Goal: Task Accomplishment & Management: Manage account settings

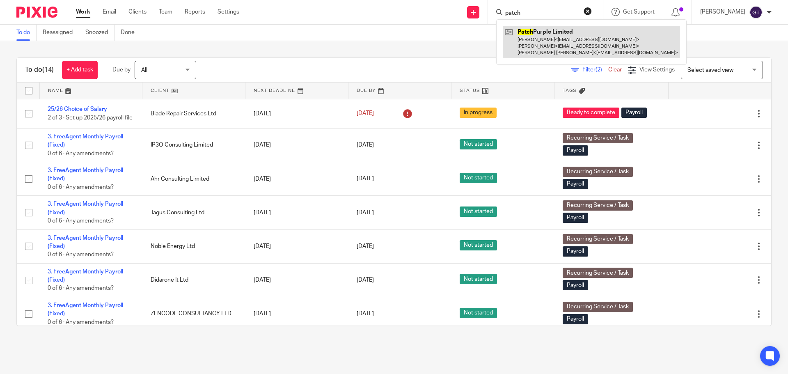
type input "patch"
click at [566, 44] on link at bounding box center [591, 42] width 177 height 32
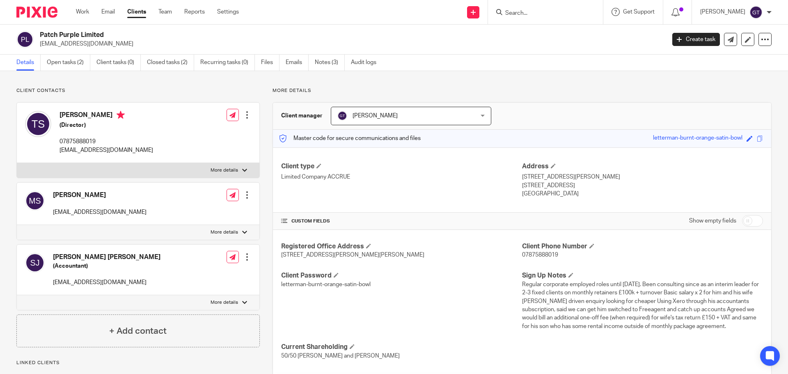
click at [749, 214] on div "Show empty fields" at bounding box center [726, 221] width 74 height 16
click at [744, 223] on input "checkbox" at bounding box center [752, 220] width 21 height 11
checkbox input "true"
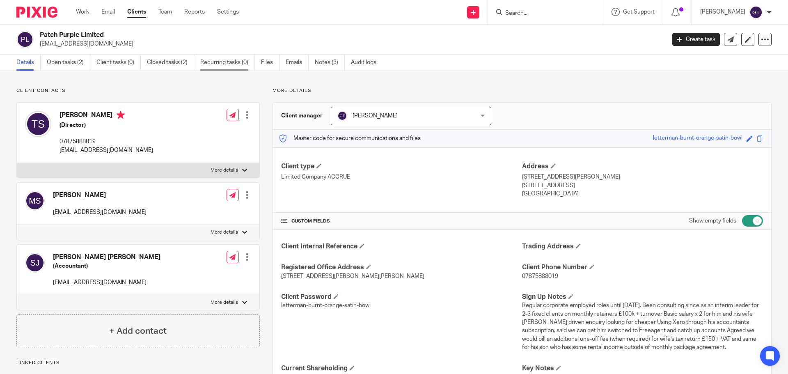
click at [225, 64] on link "Recurring tasks (0)" at bounding box center [227, 63] width 55 height 16
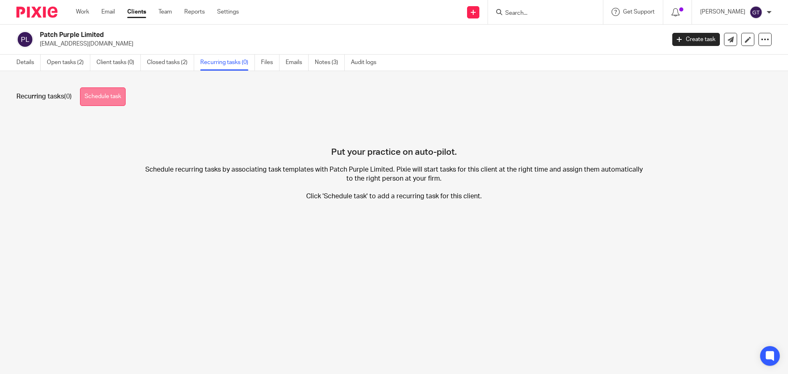
click at [116, 95] on link "Schedule task" at bounding box center [103, 96] width 46 height 18
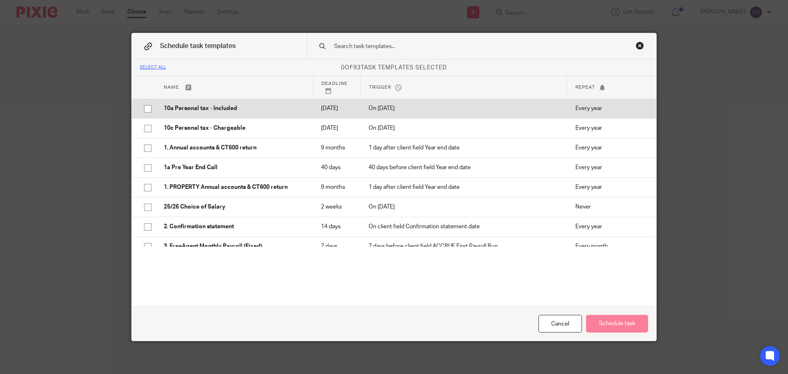
click at [230, 112] on p "10a Personal tax - Included" at bounding box center [234, 108] width 141 height 8
checkbox input "true"
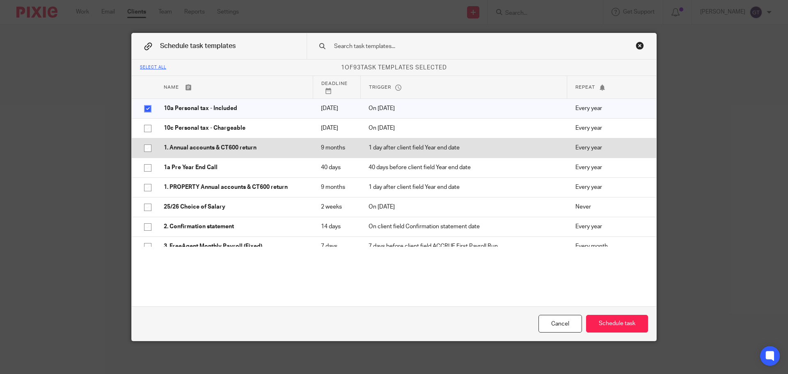
click at [217, 152] on p "1. Annual accounts & CT600 return" at bounding box center [234, 148] width 141 height 8
checkbox input "true"
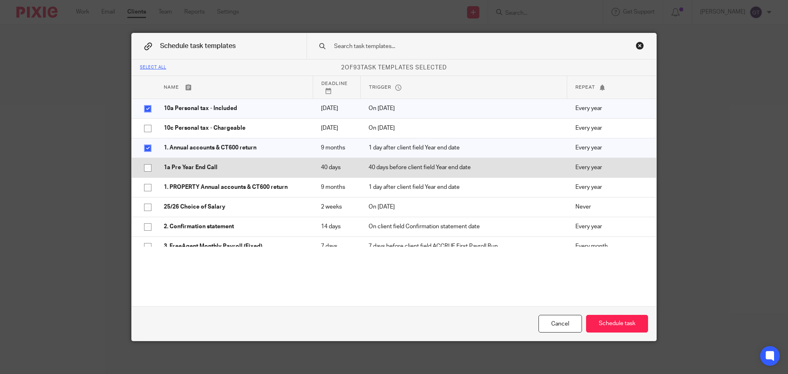
click at [192, 172] on p "1a Pre Year End Call" at bounding box center [234, 167] width 141 height 8
checkbox input "true"
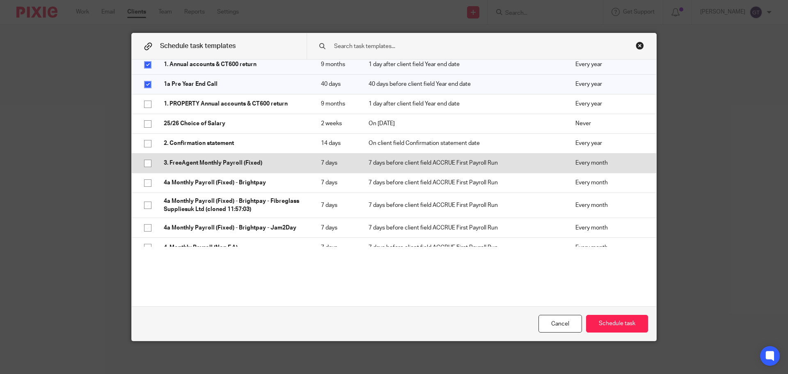
scroll to position [82, 0]
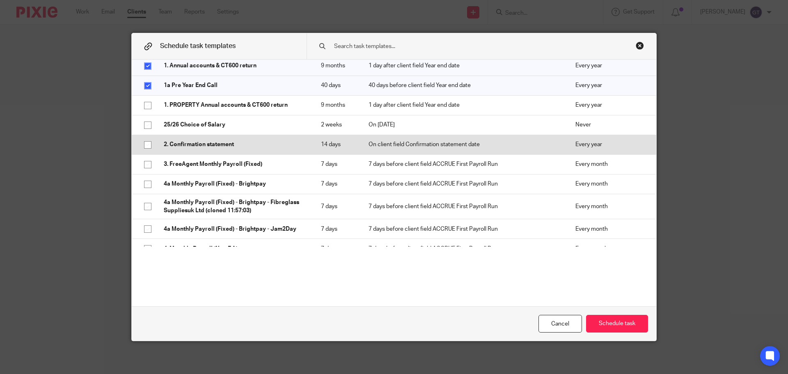
click at [211, 149] on p "2. Confirmation statement" at bounding box center [234, 144] width 141 height 8
checkbox input "true"
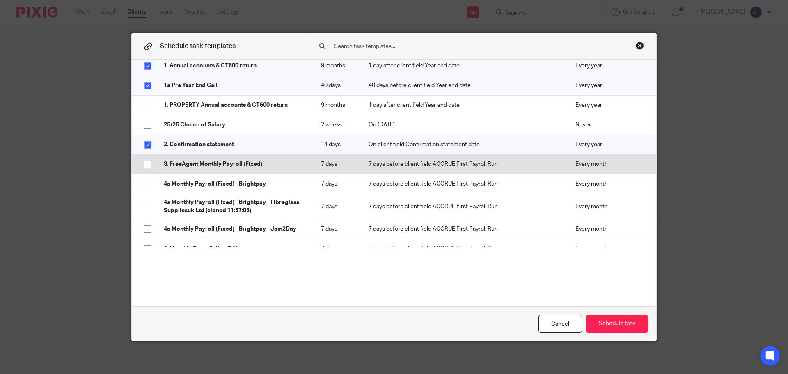
click at [212, 168] on p "3. FreeAgent Monthly Payroll (Fixed)" at bounding box center [234, 164] width 141 height 8
checkbox input "true"
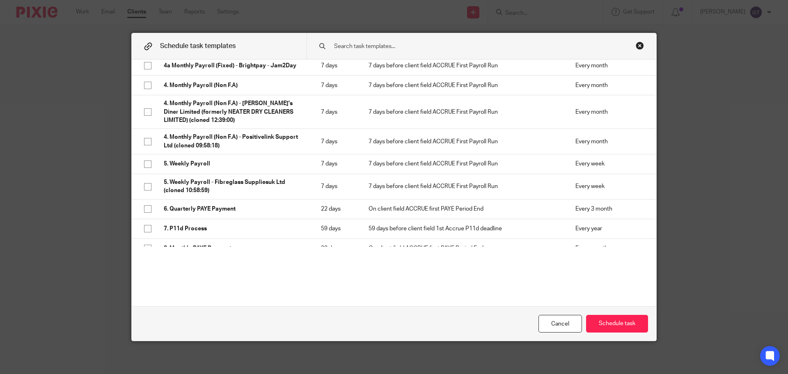
scroll to position [246, 0]
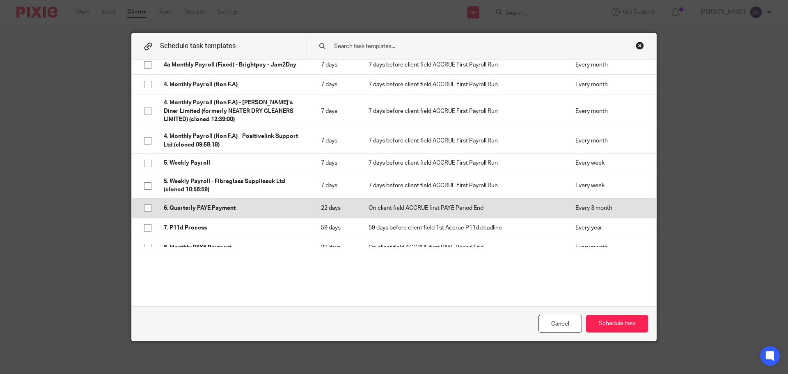
click at [140, 216] on input "checkbox" at bounding box center [148, 208] width 16 height 16
checkbox input "true"
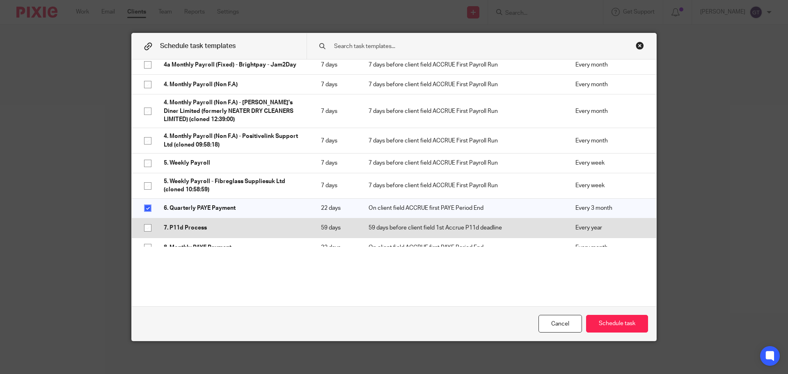
click at [142, 236] on input "checkbox" at bounding box center [148, 228] width 16 height 16
checkbox input "true"
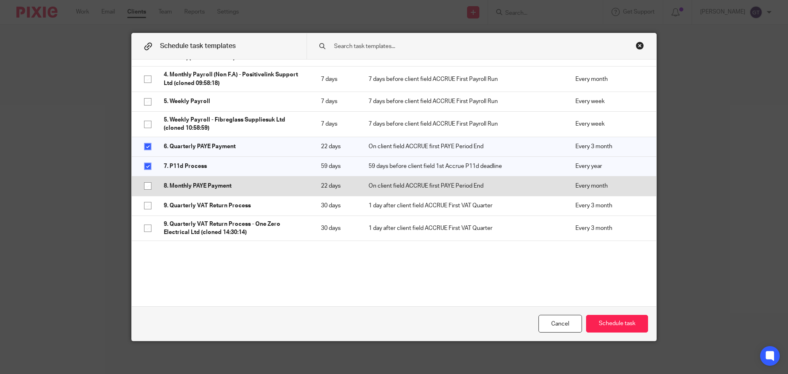
scroll to position [328, 0]
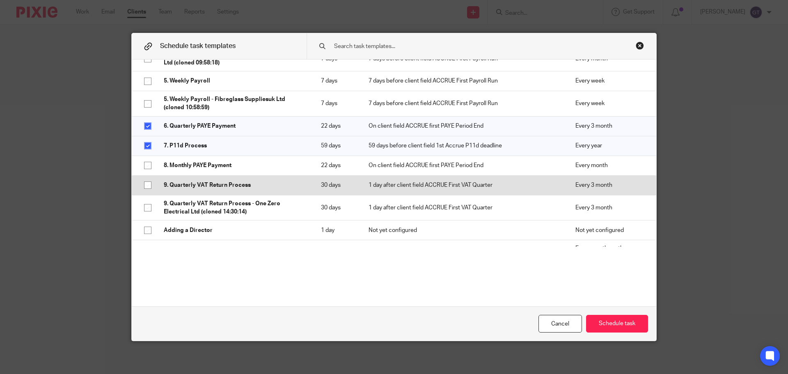
click at [166, 189] on p "9. Quarterly VAT Return Process" at bounding box center [234, 185] width 141 height 8
checkbox input "true"
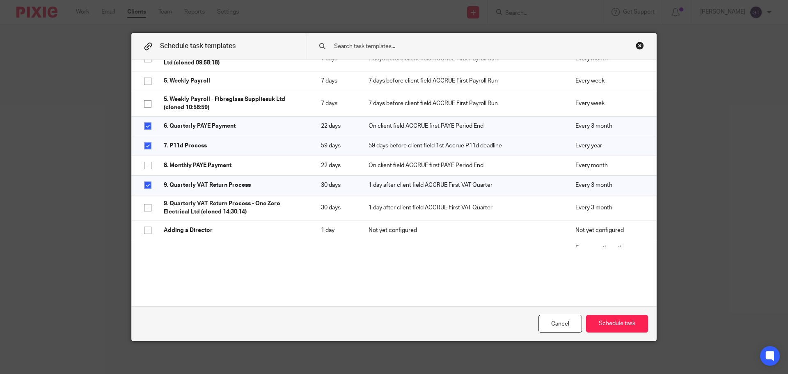
click at [374, 46] on input "text" at bounding box center [468, 46] width 270 height 9
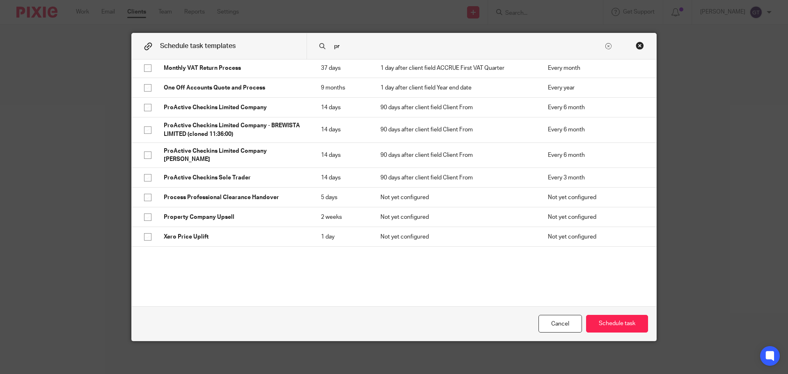
scroll to position [0, 0]
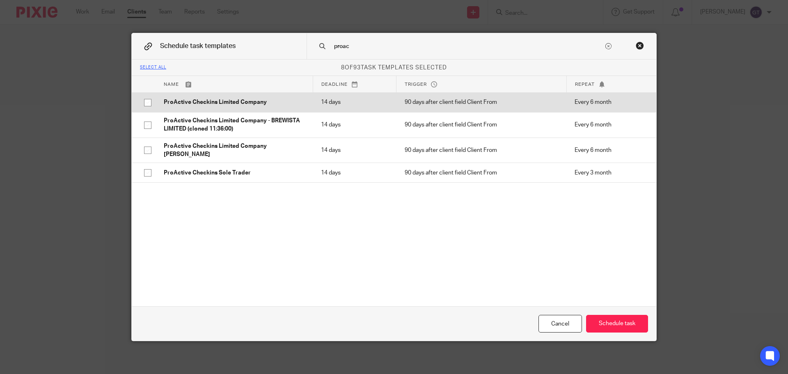
type input "proac"
click at [250, 104] on p "ProActive Checkins Limited Company" at bounding box center [234, 102] width 141 height 8
checkbox input "true"
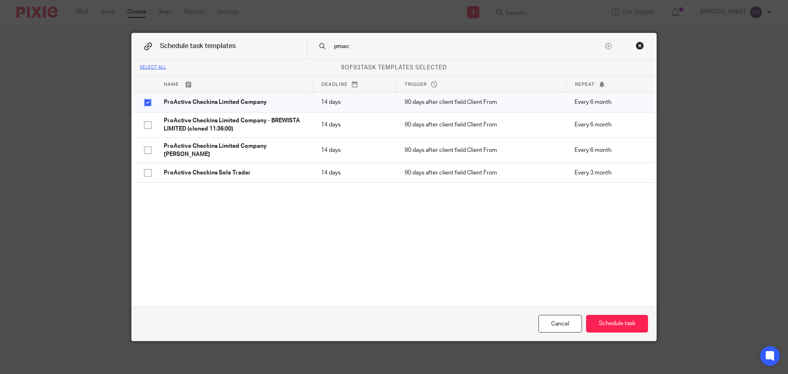
drag, startPoint x: 355, startPoint y: 45, endPoint x: 325, endPoint y: 45, distance: 30.4
click at [325, 46] on div "proac" at bounding box center [482, 46] width 350 height 26
click at [358, 45] on input "proac" at bounding box center [468, 46] width 270 height 9
drag, startPoint x: 359, startPoint y: 45, endPoint x: 316, endPoint y: 46, distance: 42.7
click at [316, 46] on div "proac" at bounding box center [482, 46] width 350 height 26
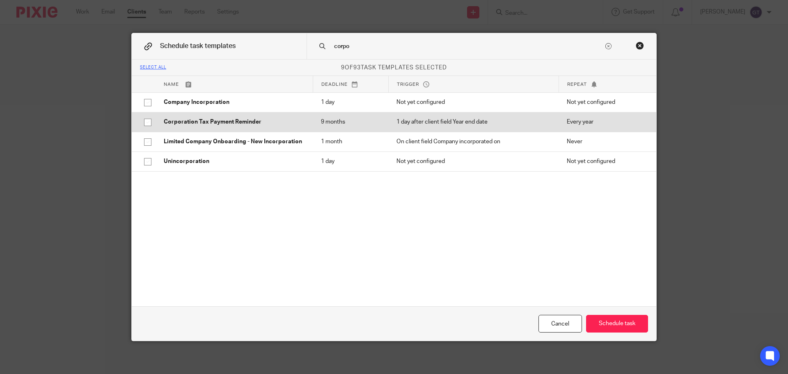
type input "corpo"
click at [255, 119] on p "Corporation Tax Payment Reminder" at bounding box center [234, 122] width 141 height 8
checkbox input "true"
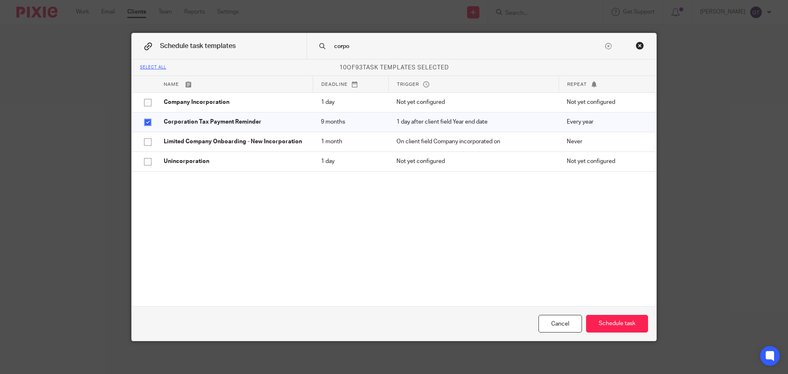
drag, startPoint x: 351, startPoint y: 45, endPoint x: 297, endPoint y: 42, distance: 53.8
click at [297, 43] on div "Schedule task templates corpo" at bounding box center [394, 46] width 525 height 26
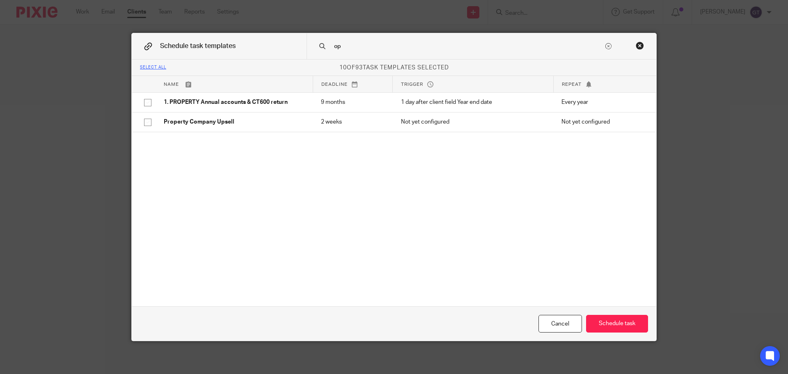
type input "o"
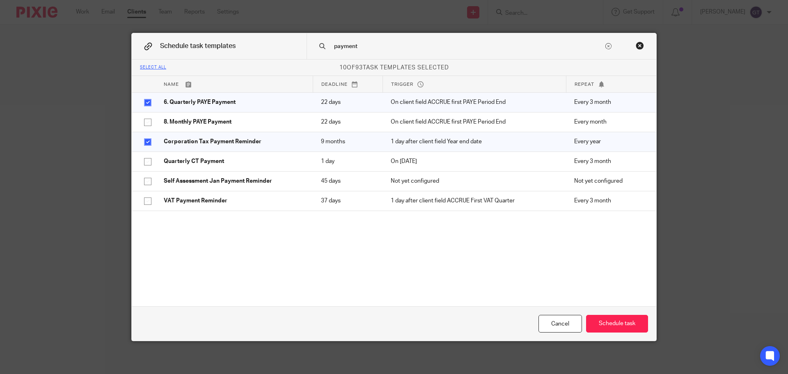
drag, startPoint x: 346, startPoint y: 45, endPoint x: 320, endPoint y: 44, distance: 25.5
click at [320, 44] on div "payment" at bounding box center [482, 46] width 350 height 26
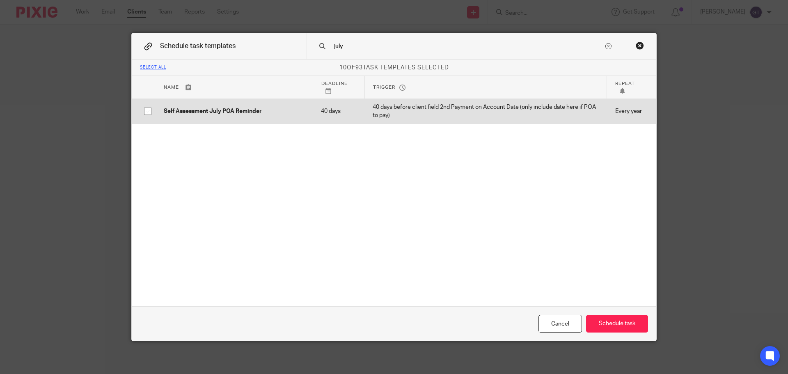
type input "july"
click at [226, 116] on td "Self Assessment July POA Reminder" at bounding box center [234, 111] width 157 height 25
checkbox input "true"
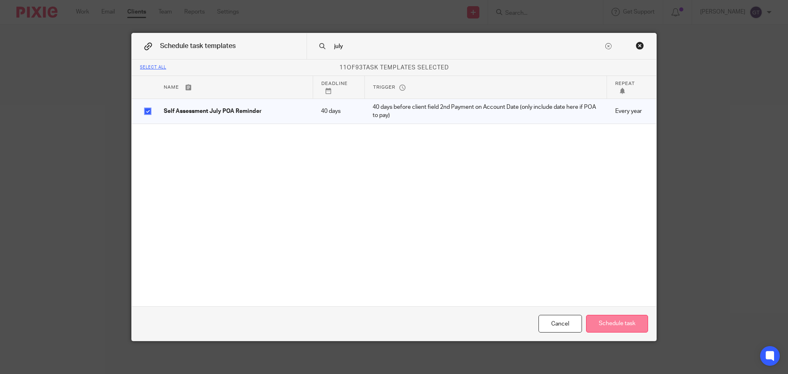
click at [614, 321] on button "Schedule task" at bounding box center [617, 324] width 62 height 18
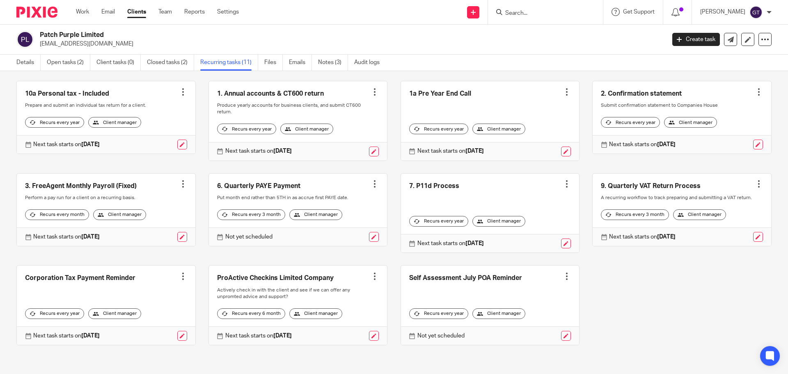
scroll to position [41, 0]
click at [21, 62] on link "Details" at bounding box center [28, 63] width 24 height 16
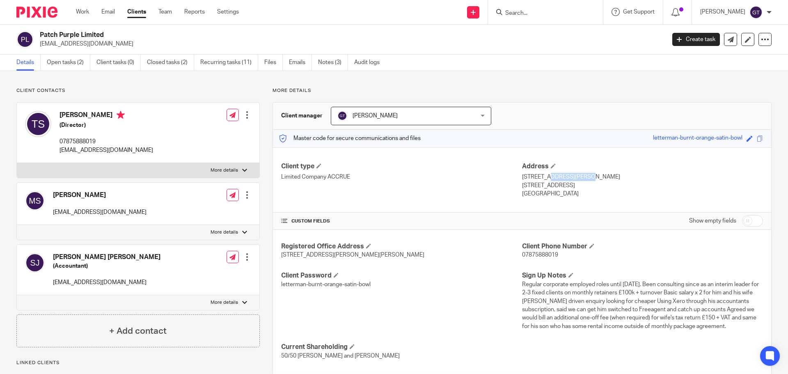
drag, startPoint x: 519, startPoint y: 176, endPoint x: 558, endPoint y: 177, distance: 39.0
click at [558, 177] on p "48 Legge Lane" at bounding box center [642, 177] width 241 height 8
copy p "48 Legge Lane"
drag, startPoint x: 520, startPoint y: 186, endPoint x: 550, endPoint y: 188, distance: 29.6
click at [550, 188] on p "West Malling, ME19 5JH" at bounding box center [642, 185] width 241 height 8
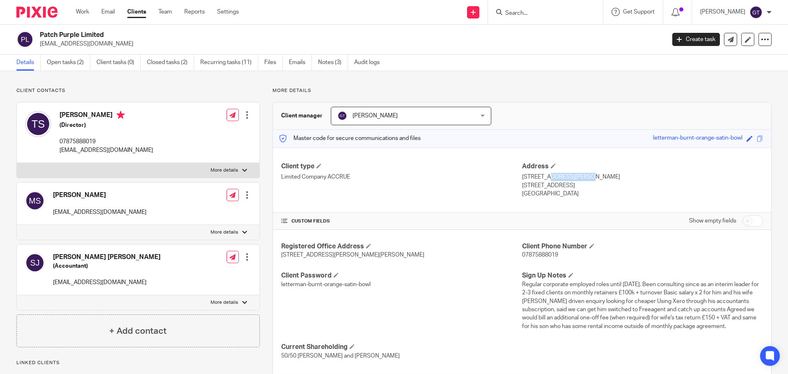
copy p "West Malling"
drag, startPoint x: 554, startPoint y: 185, endPoint x: 583, endPoint y: 188, distance: 29.3
click at [583, 188] on p "West Malling, ME19 5JH" at bounding box center [642, 185] width 241 height 8
copy p "ME19 5JH"
drag, startPoint x: 516, startPoint y: 176, endPoint x: 555, endPoint y: 178, distance: 39.0
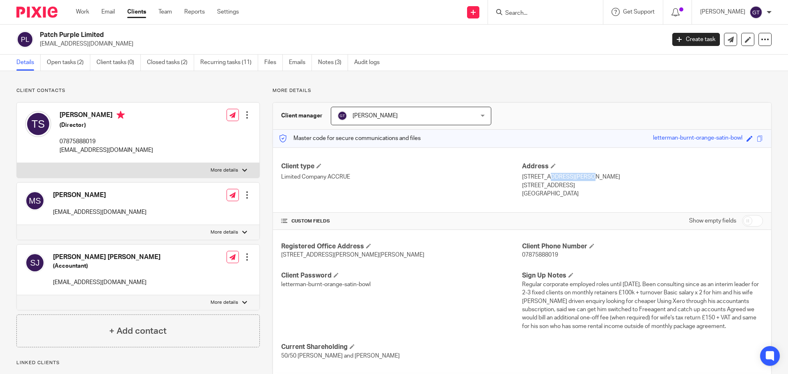
click at [555, 178] on div "Client type Limited Company ACCRUE Address 48 Legge Lane West Malling, ME19 5JH…" at bounding box center [522, 180] width 498 height 66
drag, startPoint x: 555, startPoint y: 178, endPoint x: 533, endPoint y: 179, distance: 22.2
click at [554, 178] on p "48 Legge Lane" at bounding box center [642, 177] width 241 height 8
click at [522, 178] on p "48 Legge Lane" at bounding box center [642, 177] width 241 height 8
drag, startPoint x: 518, startPoint y: 177, endPoint x: 556, endPoint y: 178, distance: 38.2
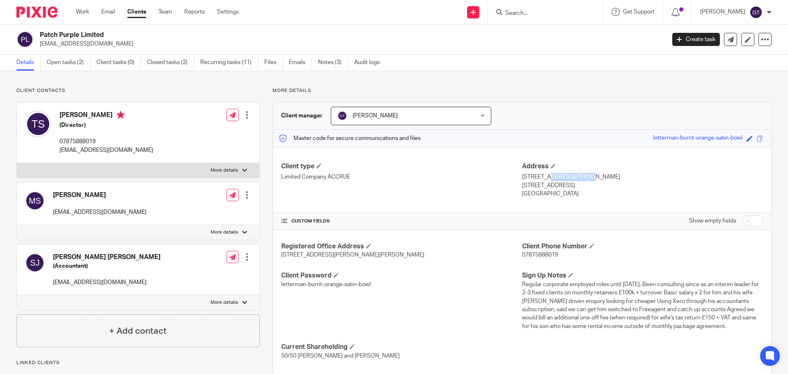
click at [556, 178] on p "48 Legge Lane" at bounding box center [642, 177] width 241 height 8
copy p "48 Legge Lane"
drag, startPoint x: 519, startPoint y: 186, endPoint x: 550, endPoint y: 188, distance: 31.7
click at [550, 188] on p "West Malling, ME19 5JH" at bounding box center [642, 185] width 241 height 8
copy p "West Malling"
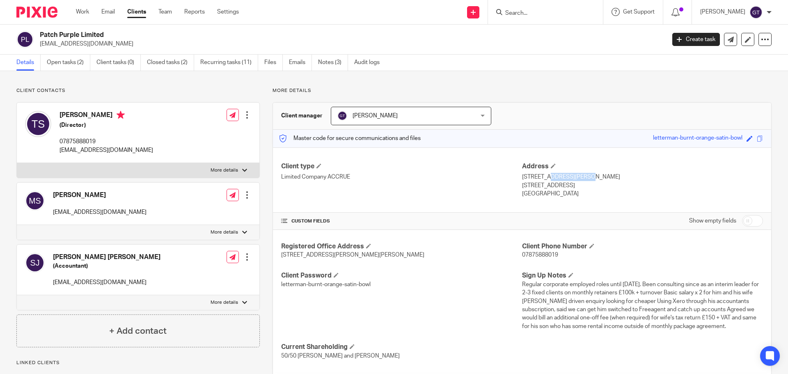
drag, startPoint x: 554, startPoint y: 186, endPoint x: 579, endPoint y: 186, distance: 24.2
click at [579, 186] on p "West Malling, ME19 5JH" at bounding box center [642, 185] width 241 height 8
copy p "ME19 5JH"
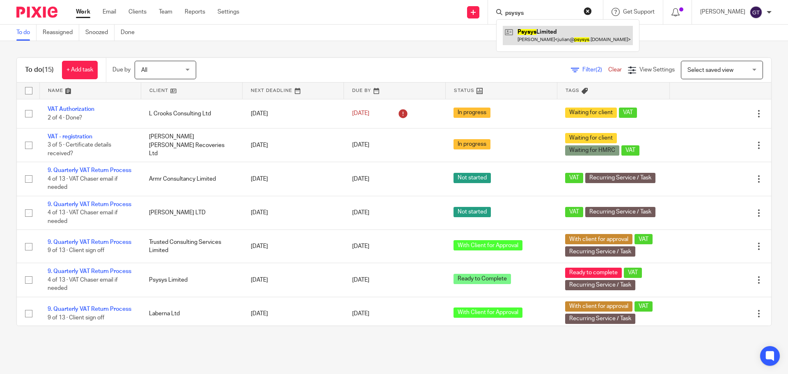
type input "psysys"
click at [563, 34] on link at bounding box center [568, 35] width 130 height 19
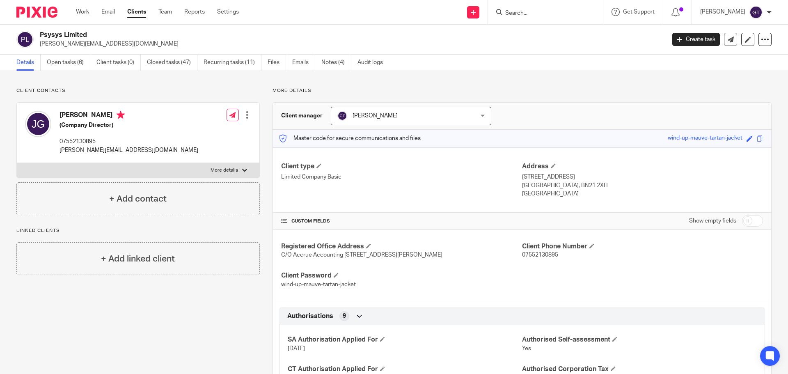
click at [742, 218] on input "checkbox" at bounding box center [752, 220] width 21 height 11
checkbox input "true"
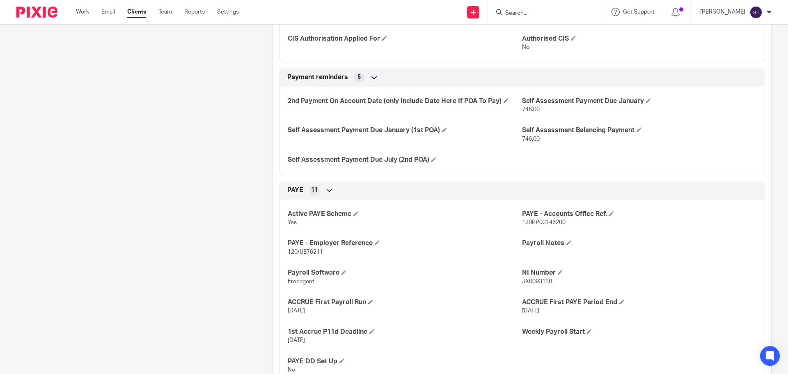
scroll to position [480, 0]
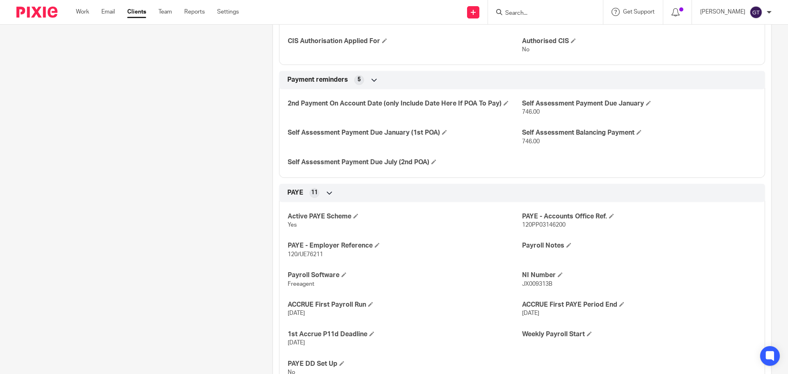
click at [534, 287] on span "JX009313B" at bounding box center [537, 284] width 30 height 6
copy span "JX009313B"
click at [548, 19] on div at bounding box center [545, 12] width 115 height 24
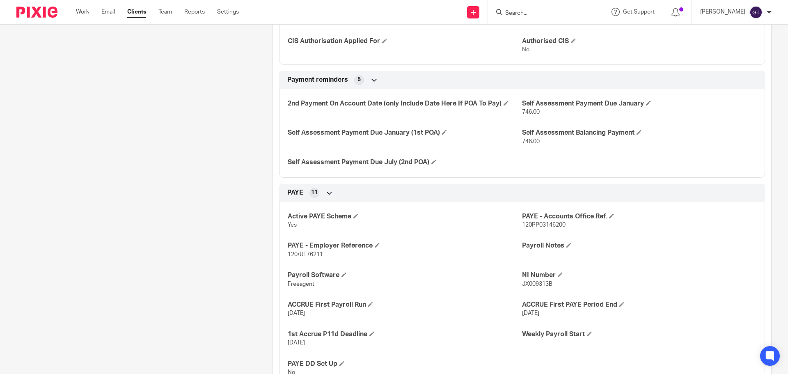
click at [546, 15] on input "Search" at bounding box center [541, 13] width 74 height 7
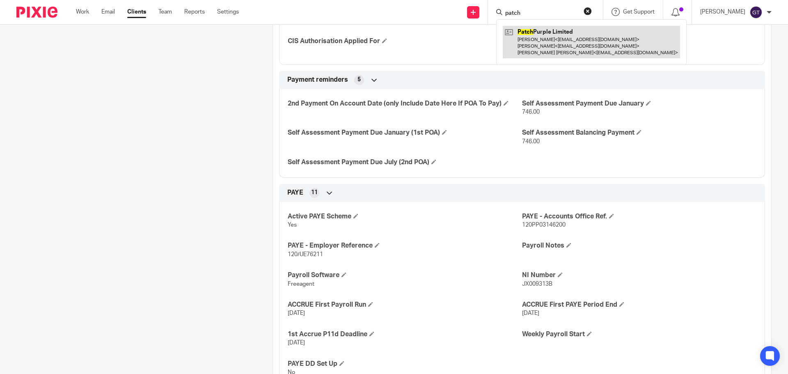
type input "patch"
click at [558, 49] on link at bounding box center [591, 42] width 177 height 32
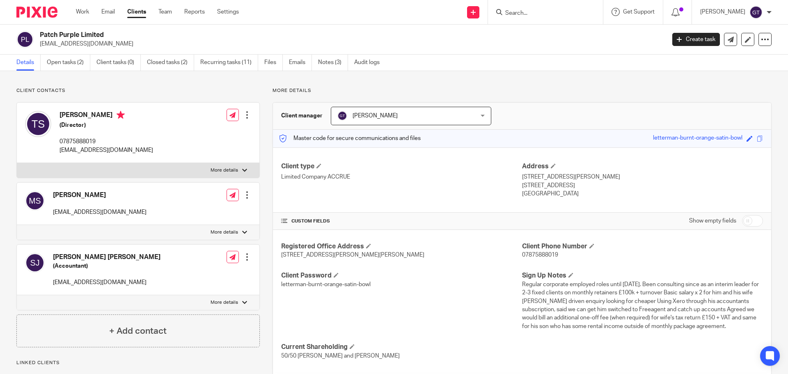
click at [751, 220] on input "checkbox" at bounding box center [752, 220] width 21 height 11
checkbox input "true"
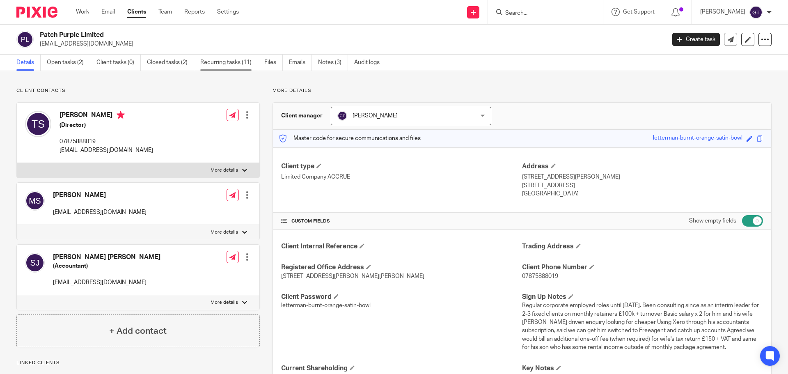
click at [236, 65] on link "Recurring tasks (11)" at bounding box center [229, 63] width 58 height 16
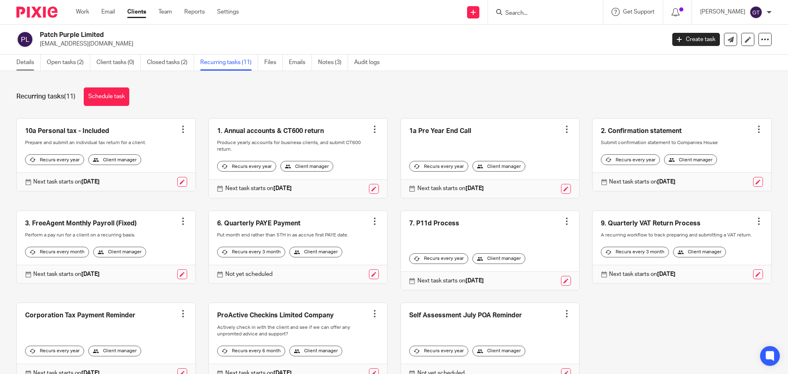
click at [25, 60] on link "Details" at bounding box center [28, 63] width 24 height 16
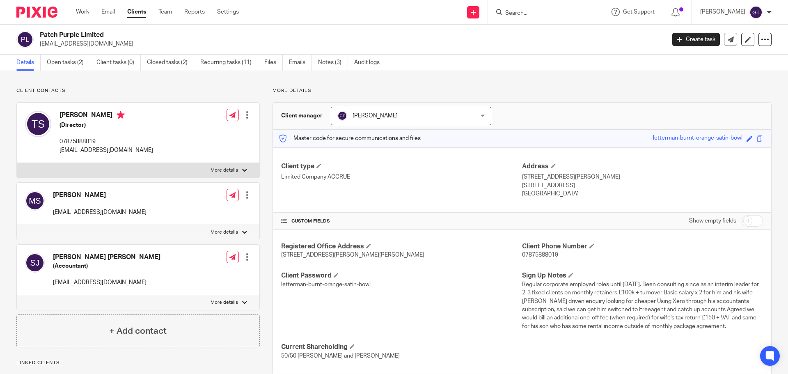
click at [747, 216] on input "checkbox" at bounding box center [752, 220] width 21 height 11
checkbox input "true"
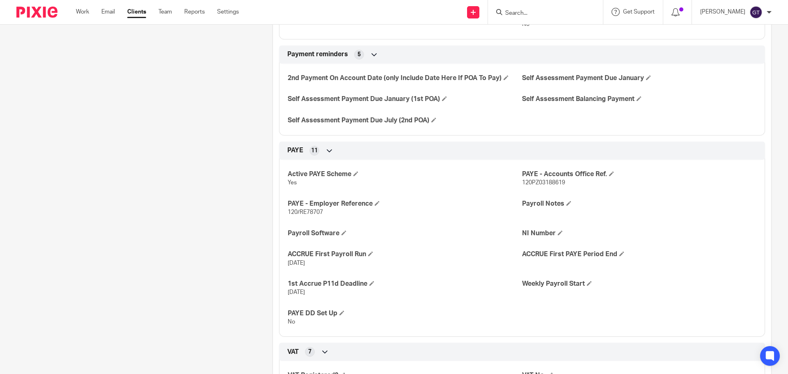
scroll to position [575, 0]
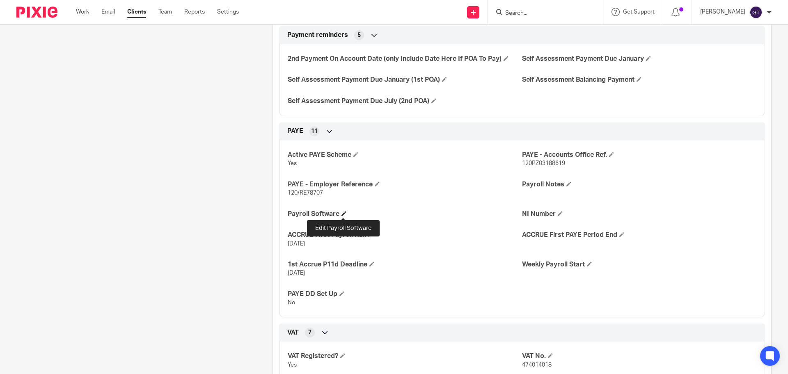
click at [345, 211] on span at bounding box center [343, 213] width 5 height 5
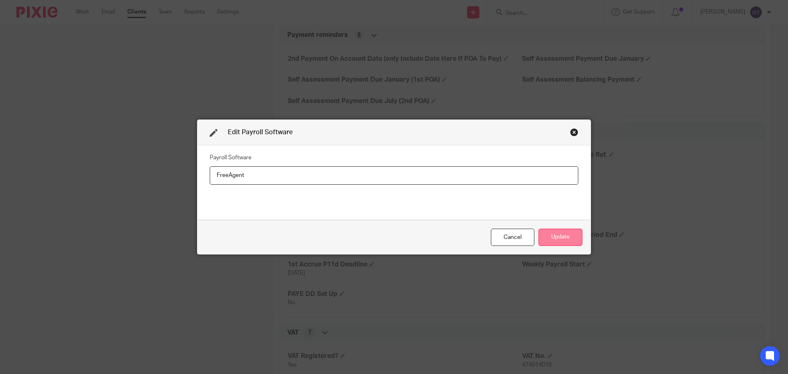
type input "FreeAgent"
click at [553, 234] on button "Update" at bounding box center [560, 238] width 44 height 18
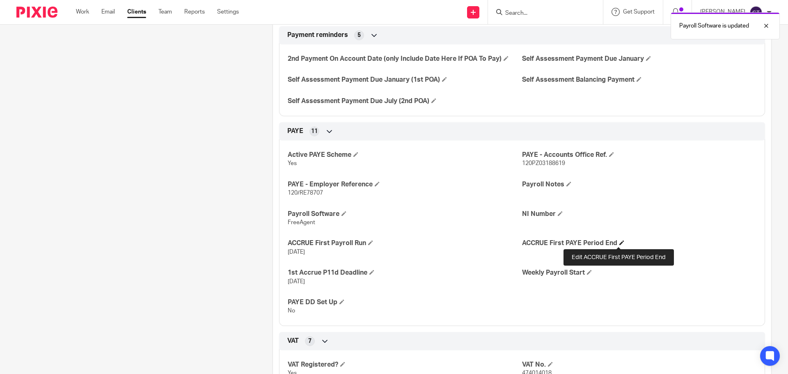
click at [620, 241] on span at bounding box center [621, 242] width 5 height 5
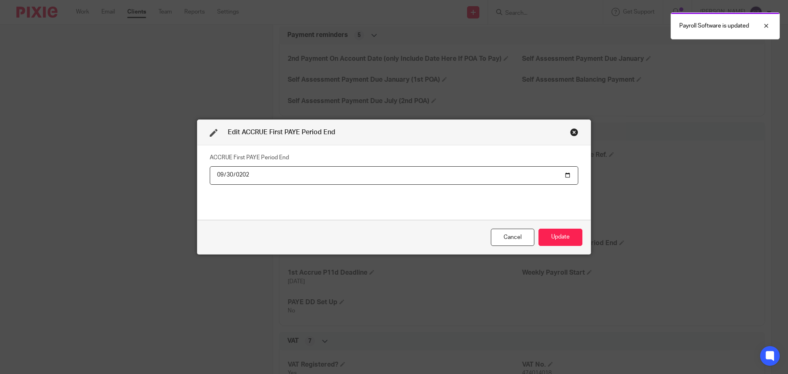
type input "2025-09-30"
click at [561, 234] on button "Update" at bounding box center [560, 238] width 44 height 18
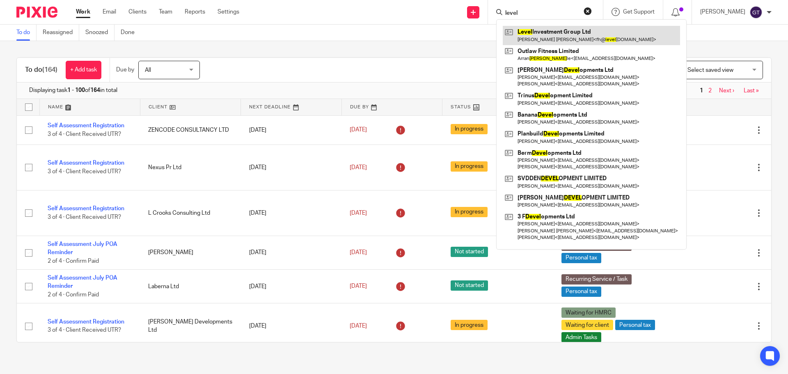
type input "level"
click at [545, 42] on link at bounding box center [591, 35] width 177 height 19
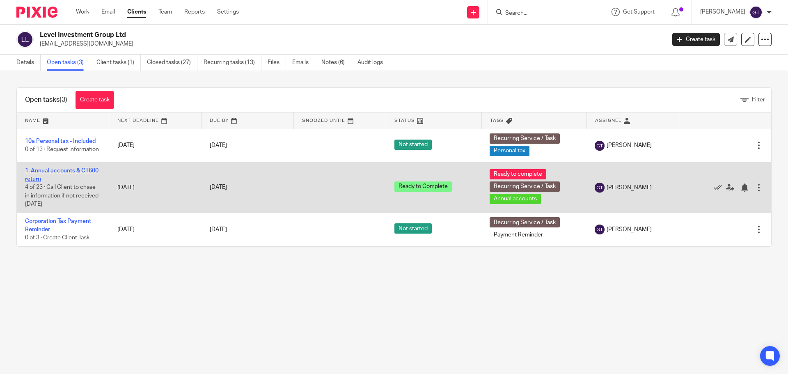
click at [78, 170] on link "1. Annual accounts & CT600 return" at bounding box center [61, 175] width 73 height 14
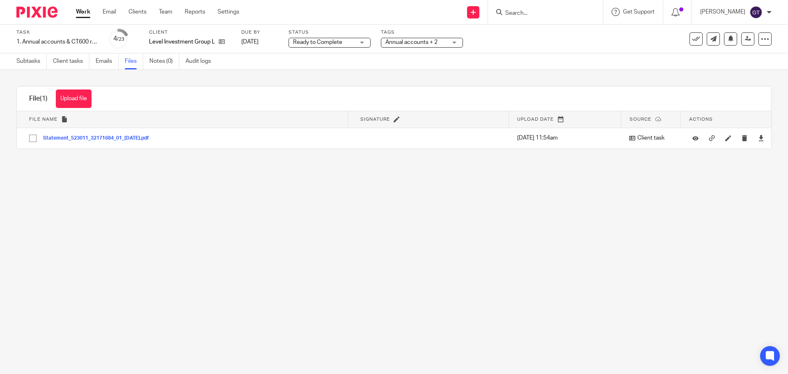
click at [596, 221] on main "Task 1. Annual accounts & CT600 return Save 1. Annual accounts & CT600 return 4…" at bounding box center [394, 187] width 788 height 374
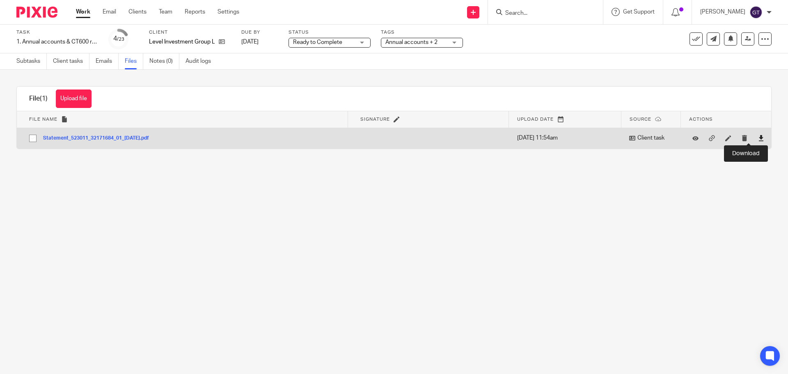
click at [758, 139] on icon at bounding box center [761, 138] width 6 height 6
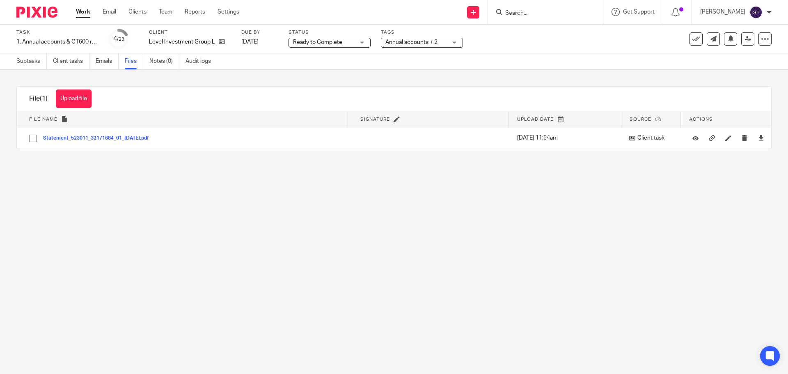
drag, startPoint x: 387, startPoint y: 246, endPoint x: 194, endPoint y: 124, distance: 229.3
click at [387, 246] on main "Task 1. Annual accounts & CT600 return Save 1. Annual accounts & CT600 return 4…" at bounding box center [394, 187] width 788 height 374
click at [104, 58] on link "Emails" at bounding box center [107, 61] width 23 height 16
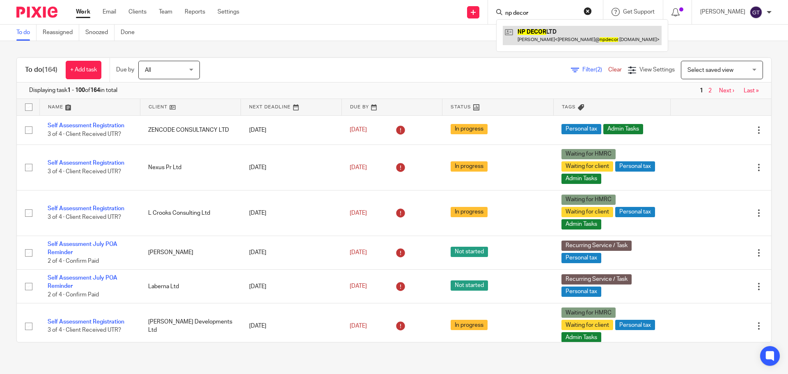
type input "np decor"
click at [536, 32] on link at bounding box center [582, 35] width 159 height 19
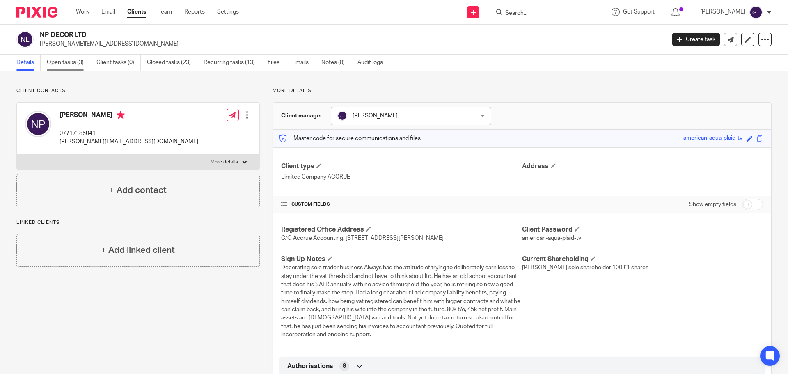
click at [69, 58] on link "Open tasks (3)" at bounding box center [69, 63] width 44 height 16
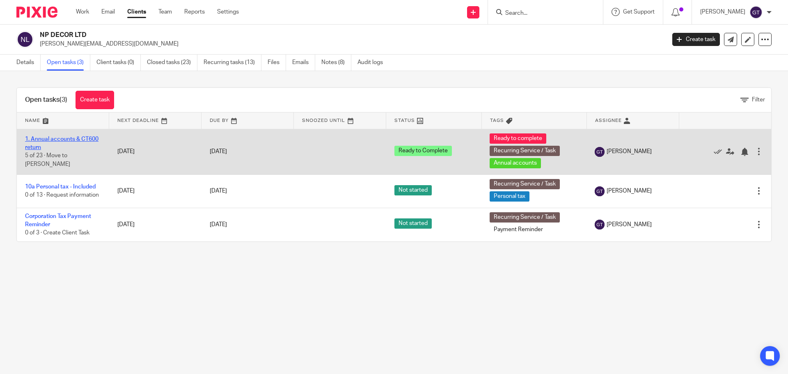
click at [81, 137] on link "1. Annual accounts & CT600 return" at bounding box center [61, 143] width 73 height 14
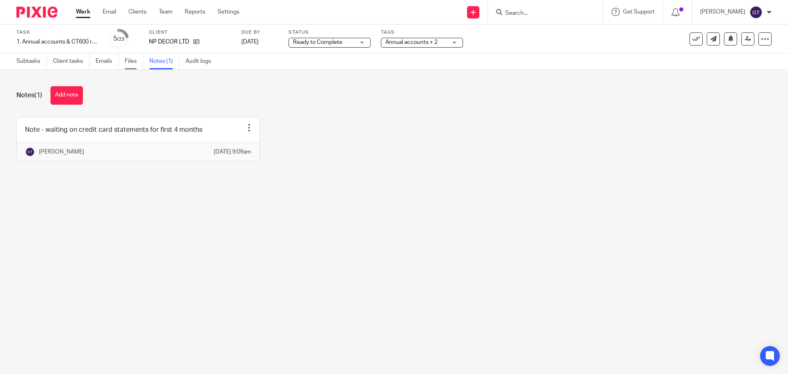
click at [129, 62] on link "Files" at bounding box center [134, 61] width 18 height 16
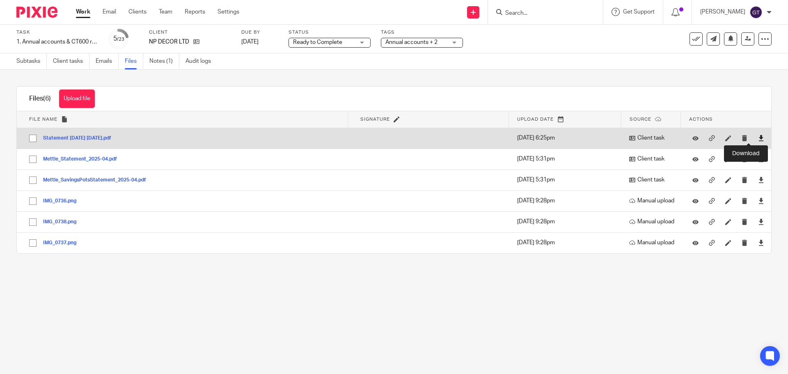
click at [758, 137] on icon at bounding box center [761, 138] width 6 height 6
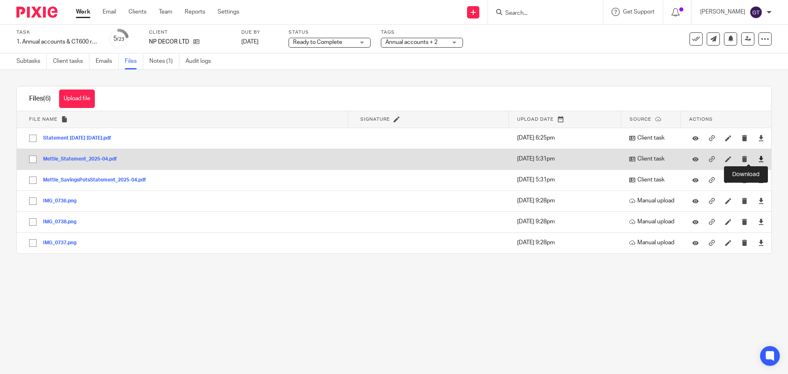
click at [758, 159] on icon at bounding box center [761, 159] width 6 height 6
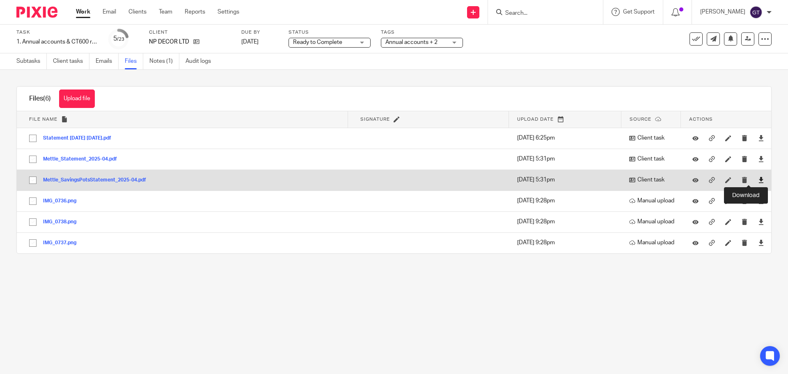
click at [758, 180] on icon at bounding box center [761, 180] width 6 height 6
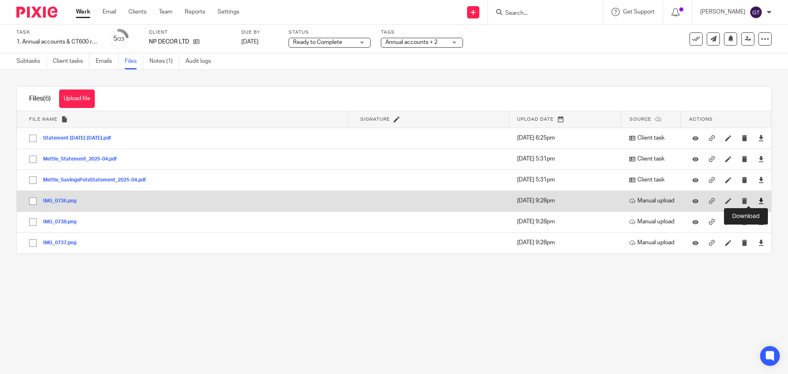
click at [758, 200] on icon at bounding box center [761, 201] width 6 height 6
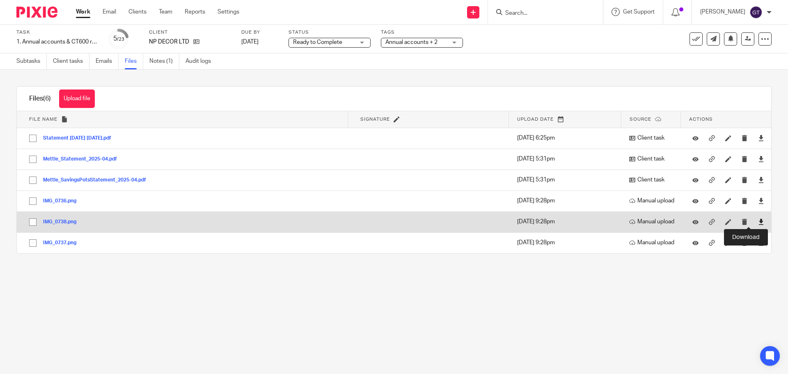
click at [758, 220] on icon at bounding box center [761, 222] width 6 height 6
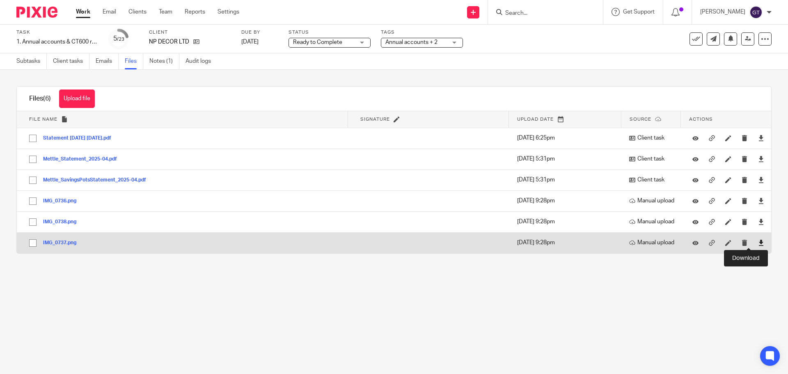
click at [758, 243] on icon at bounding box center [761, 243] width 6 height 6
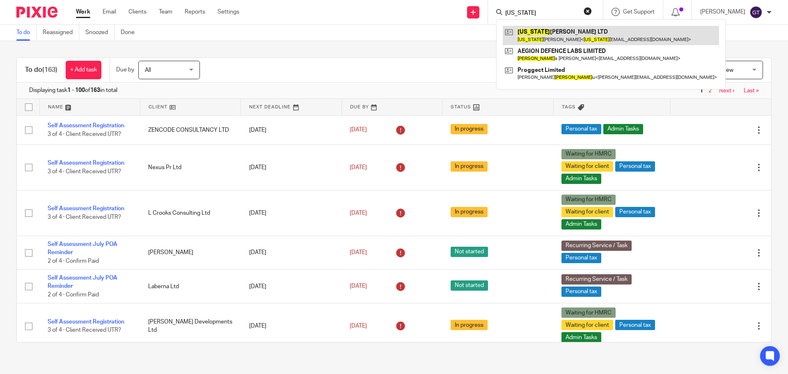
type input "georgia"
click at [548, 32] on link at bounding box center [611, 35] width 216 height 19
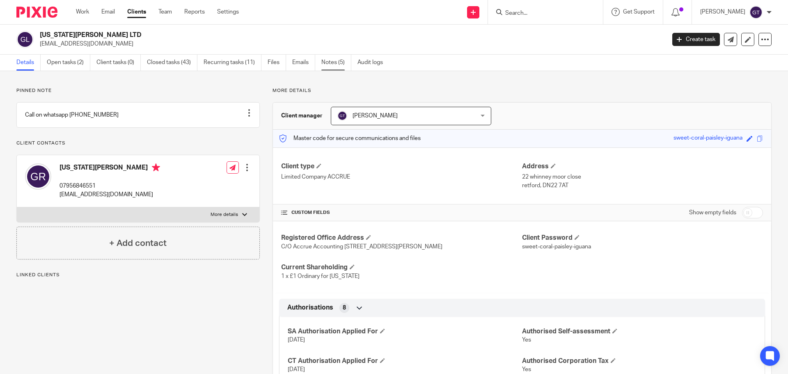
click at [340, 63] on link "Notes (5)" at bounding box center [336, 63] width 30 height 16
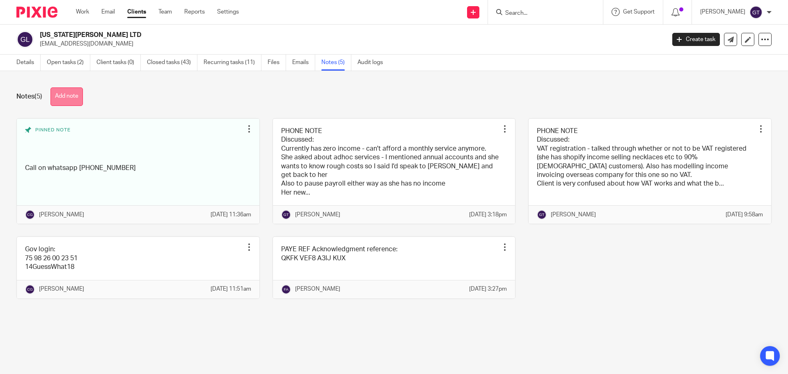
click at [69, 94] on button "Add note" at bounding box center [66, 96] width 32 height 18
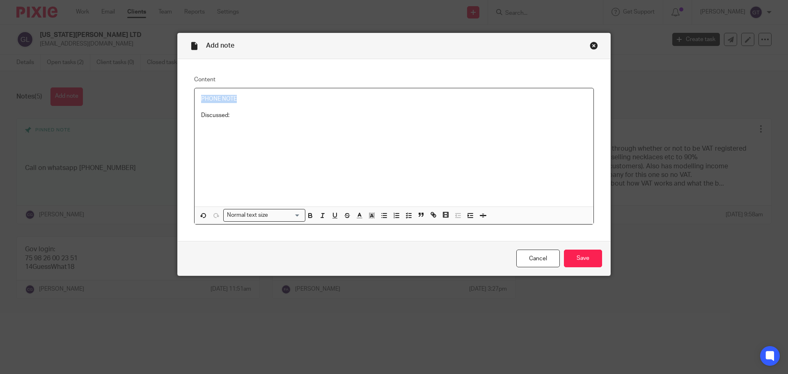
drag, startPoint x: 241, startPoint y: 100, endPoint x: 188, endPoint y: 93, distance: 52.9
click at [188, 94] on div "Content PHONE NOTE Discussed: Normal text size Loading... Remove Edit Insert ne…" at bounding box center [394, 150] width 433 height 182
click at [243, 114] on p "Discussed:" at bounding box center [394, 115] width 386 height 8
click at [381, 216] on icon "button" at bounding box center [383, 215] width 7 height 7
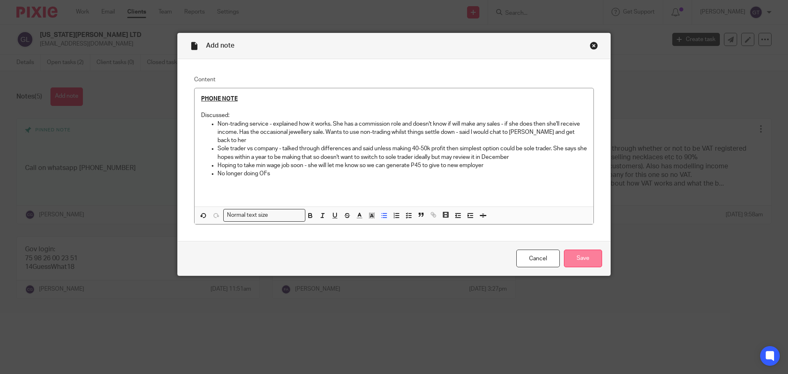
click at [589, 260] on input "Save" at bounding box center [583, 259] width 38 height 18
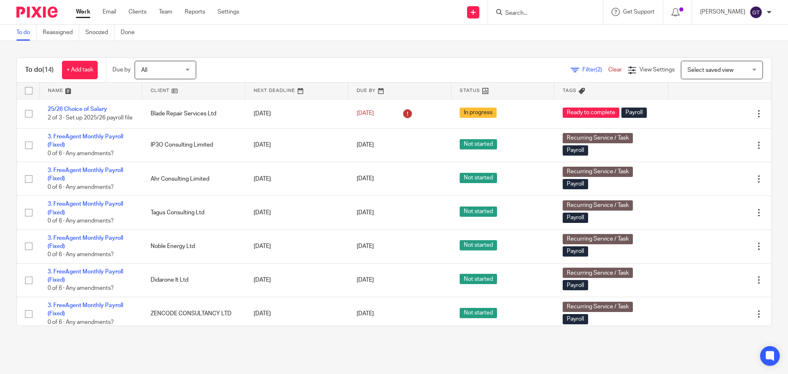
click at [524, 14] on input "Search" at bounding box center [541, 13] width 74 height 7
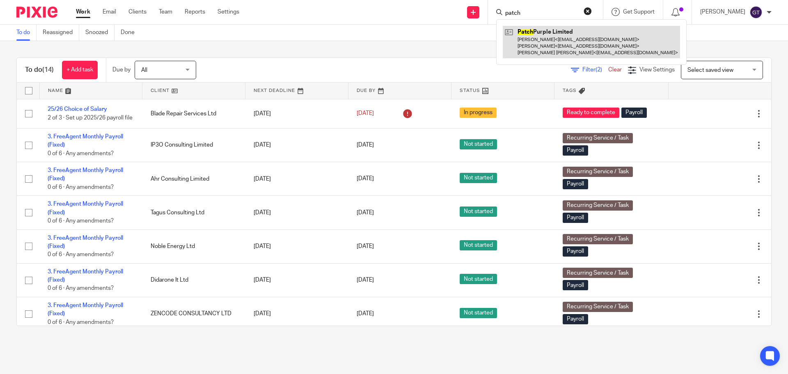
type input "patch"
click at [545, 39] on link at bounding box center [591, 42] width 177 height 32
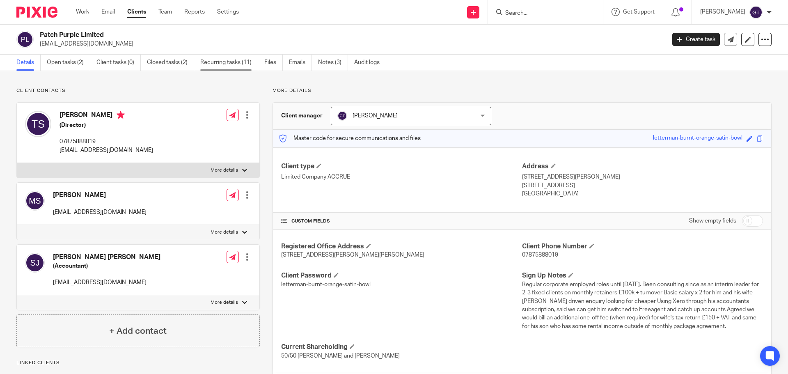
click at [229, 66] on link "Recurring tasks (11)" at bounding box center [229, 63] width 58 height 16
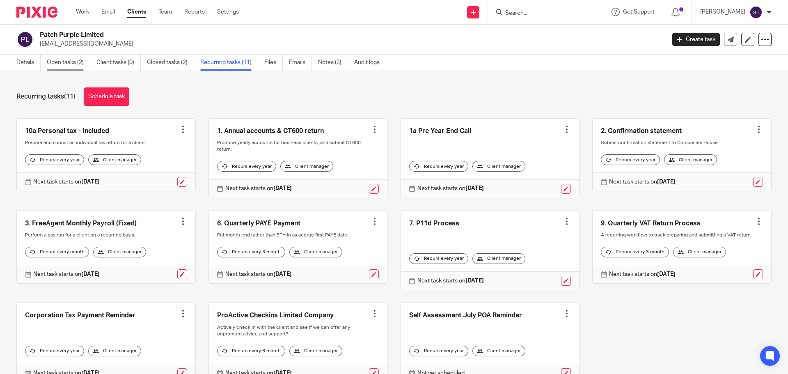
click at [62, 66] on link "Open tasks (2)" at bounding box center [69, 63] width 44 height 16
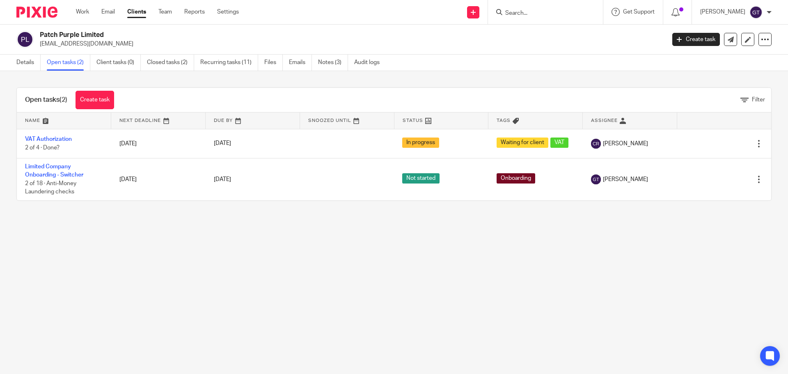
click at [220, 66] on link "Recurring tasks (11)" at bounding box center [229, 63] width 58 height 16
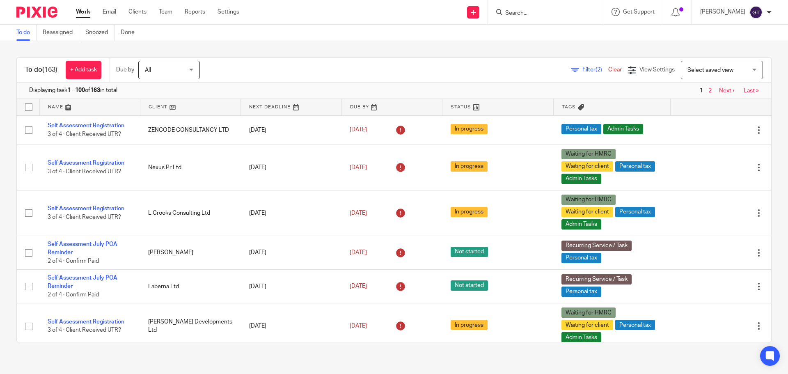
click at [539, 11] on input "Search" at bounding box center [541, 13] width 74 height 7
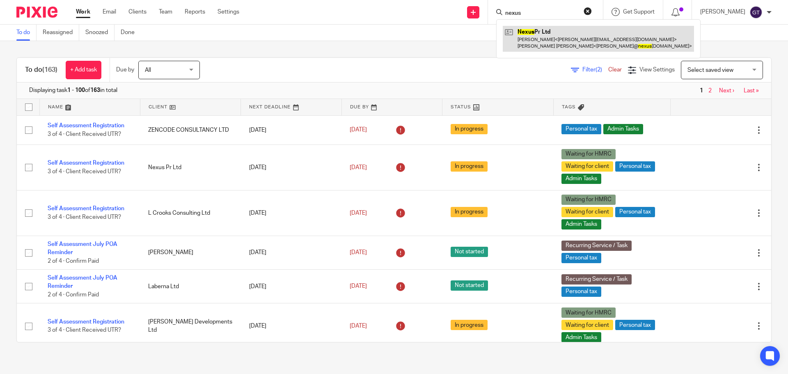
type input "nexus"
click at [542, 39] on link at bounding box center [598, 38] width 191 height 25
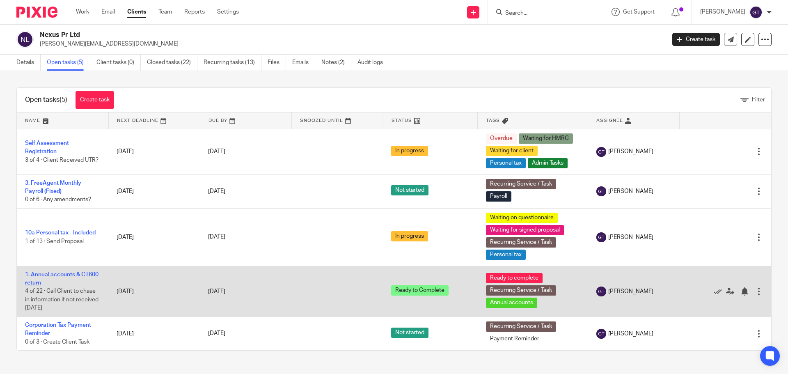
click at [47, 284] on link "1. Annual accounts & CT600 return" at bounding box center [61, 279] width 73 height 14
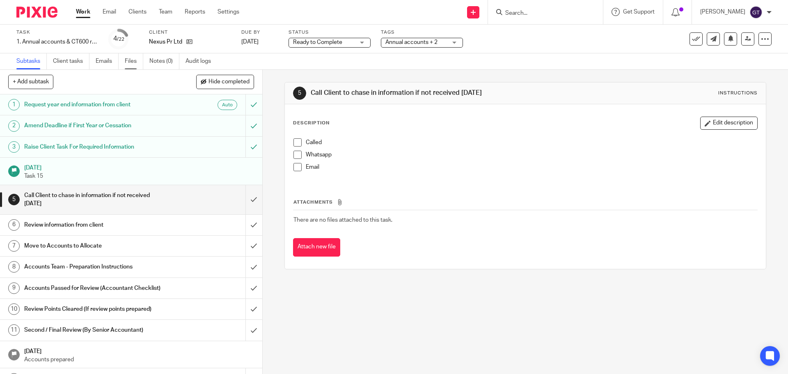
click at [135, 62] on link "Files" at bounding box center [134, 61] width 18 height 16
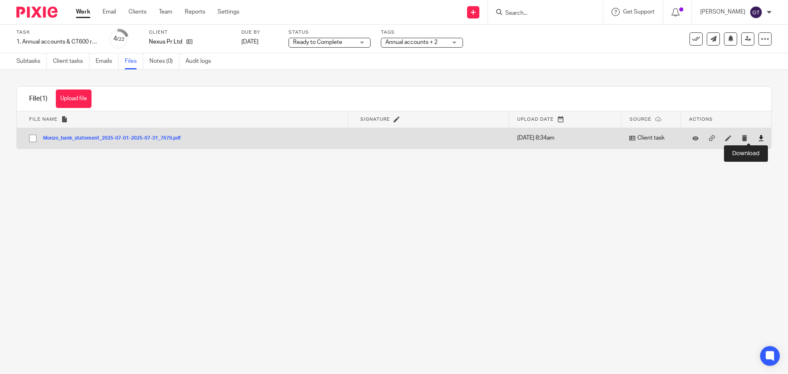
click at [758, 136] on icon at bounding box center [761, 138] width 6 height 6
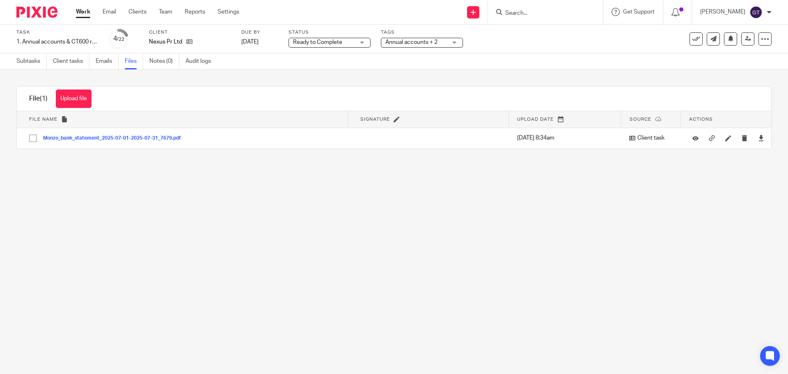
click at [467, 234] on main "Task 1. Annual accounts & CT600 return Save 1. Annual accounts & CT600 return 4…" at bounding box center [394, 187] width 788 height 374
click at [76, 59] on link "Client tasks" at bounding box center [71, 61] width 37 height 16
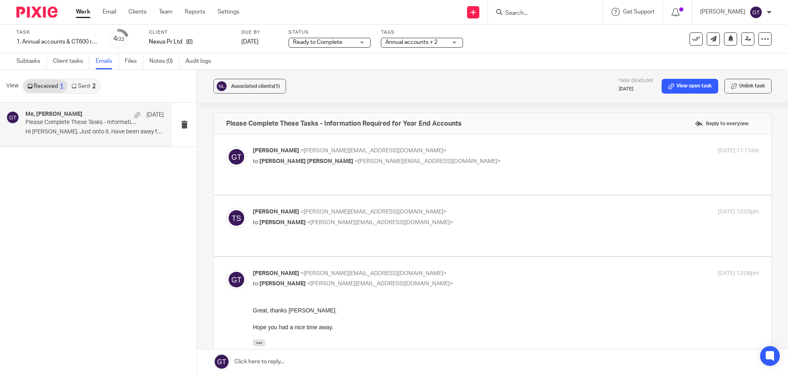
click at [539, 10] on input "Search" at bounding box center [541, 13] width 74 height 7
type input "b12"
click at [539, 33] on link at bounding box center [576, 35] width 147 height 19
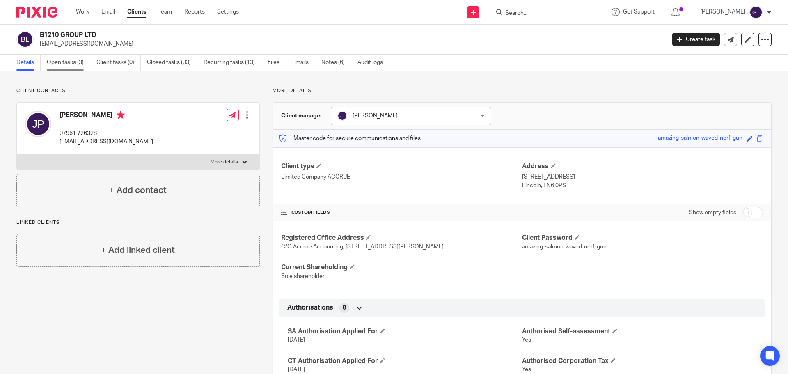
click at [74, 66] on link "Open tasks (3)" at bounding box center [69, 63] width 44 height 16
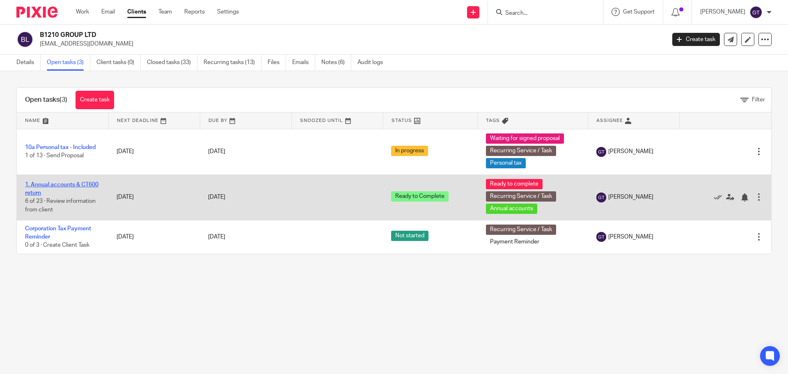
click at [52, 191] on link "1. Annual accounts & CT600 return" at bounding box center [61, 189] width 73 height 14
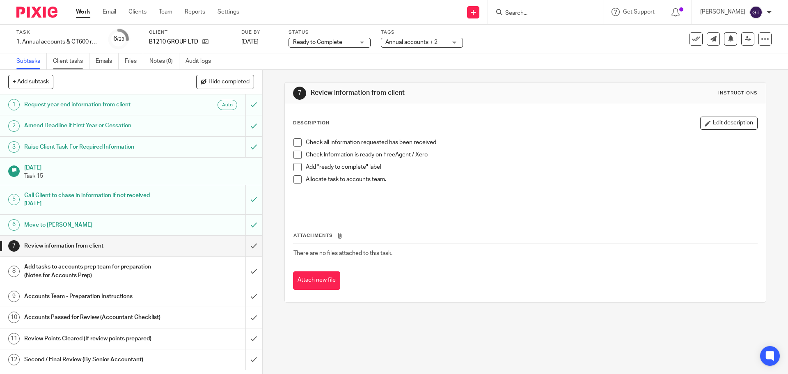
click at [72, 62] on link "Client tasks" at bounding box center [71, 61] width 37 height 16
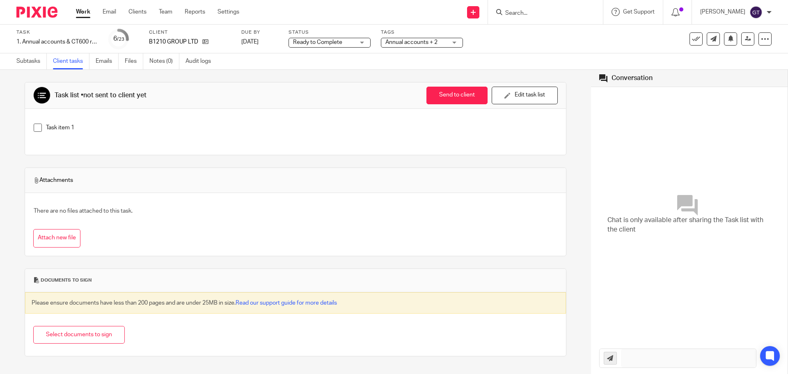
click at [132, 63] on link "Files" at bounding box center [134, 61] width 18 height 16
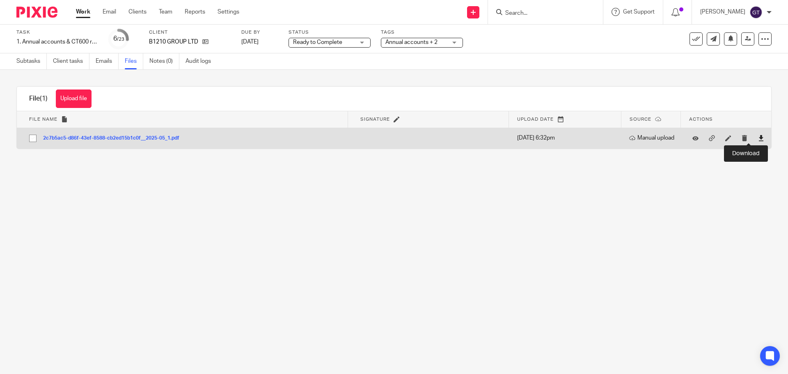
click at [758, 137] on icon at bounding box center [761, 138] width 6 height 6
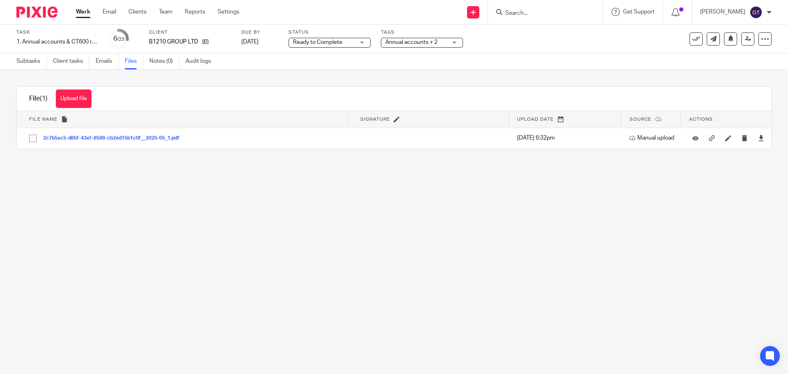
drag, startPoint x: 600, startPoint y: 243, endPoint x: 600, endPoint y: 235, distance: 7.8
click at [600, 243] on main "Task 1. Annual accounts & CT600 return Save 1. Annual accounts & CT600 return 6…" at bounding box center [394, 187] width 788 height 374
click at [553, 13] on input "Search" at bounding box center [541, 13] width 74 height 7
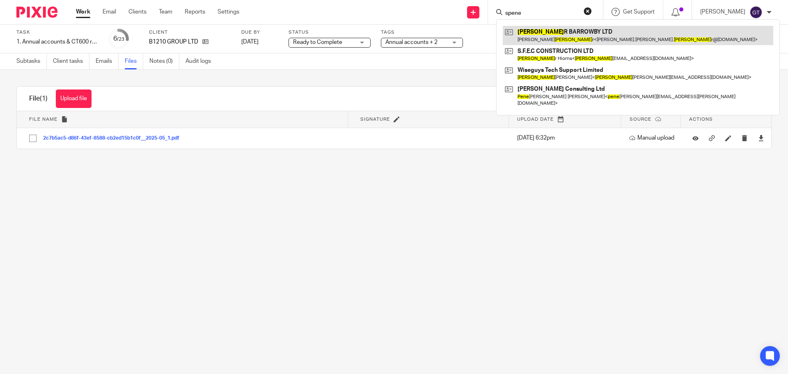
type input "spene"
click at [569, 37] on link at bounding box center [638, 35] width 270 height 19
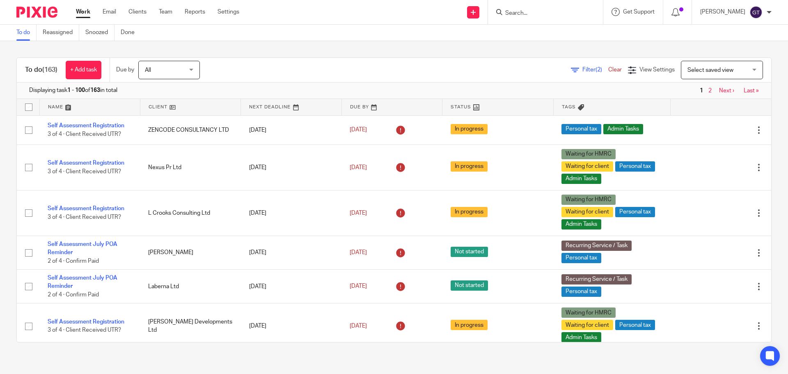
click at [548, 12] on input "Search" at bounding box center [541, 13] width 74 height 7
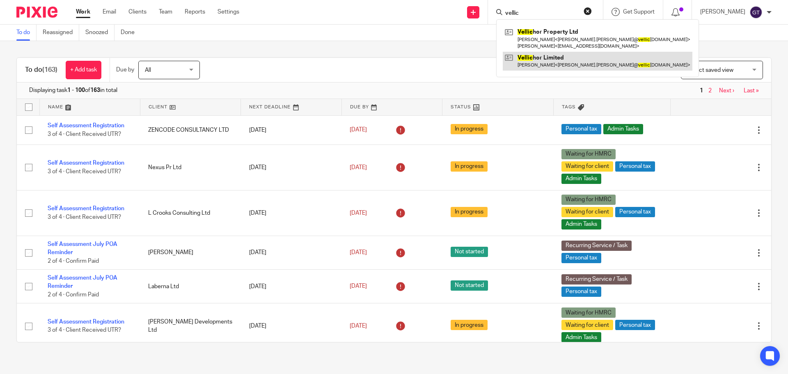
type input "vellic"
click at [560, 63] on link at bounding box center [598, 61] width 190 height 19
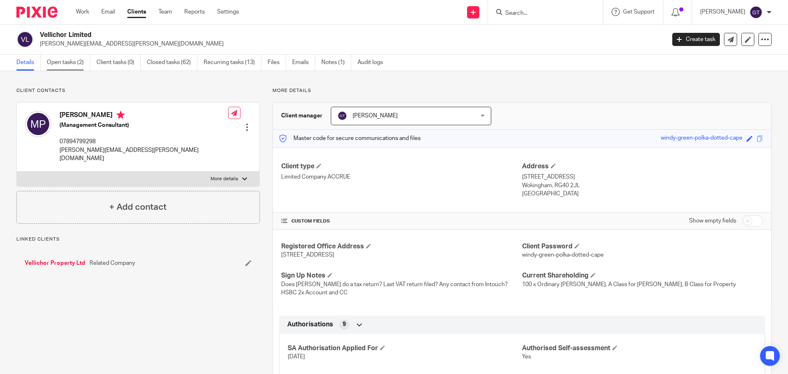
click at [72, 62] on link "Open tasks (2)" at bounding box center [69, 63] width 44 height 16
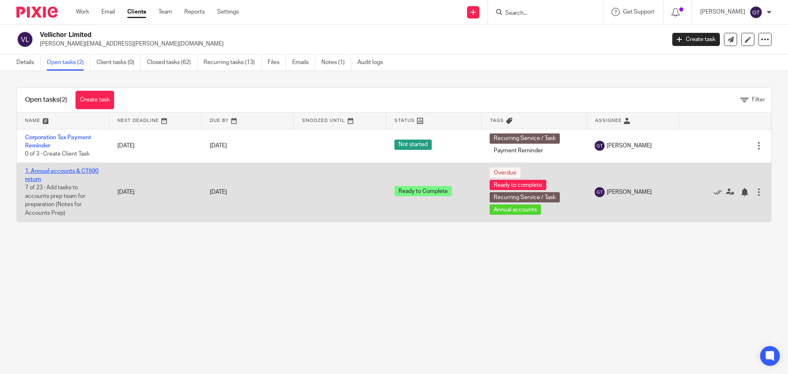
click at [41, 172] on link "1. Annual accounts & CT600 return" at bounding box center [61, 175] width 73 height 14
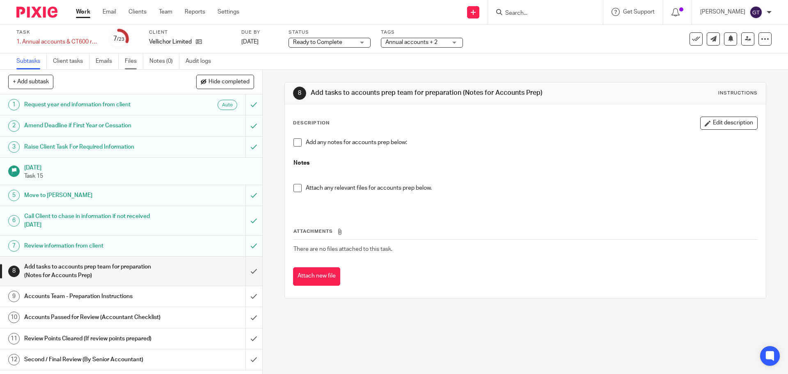
click at [126, 62] on link "Files" at bounding box center [134, 61] width 18 height 16
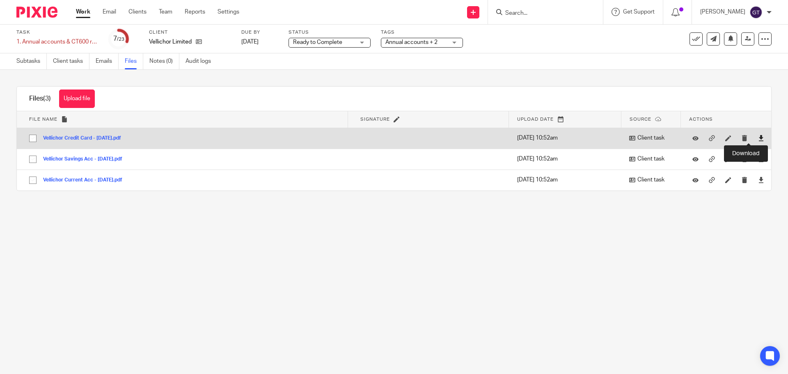
click at [758, 136] on icon at bounding box center [761, 138] width 6 height 6
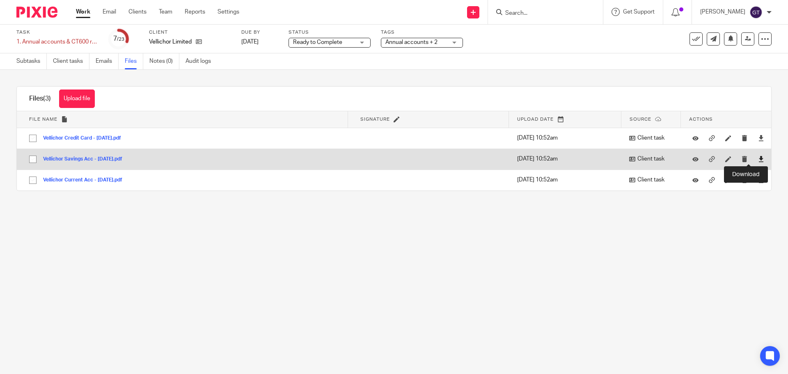
click at [758, 159] on icon at bounding box center [761, 159] width 6 height 6
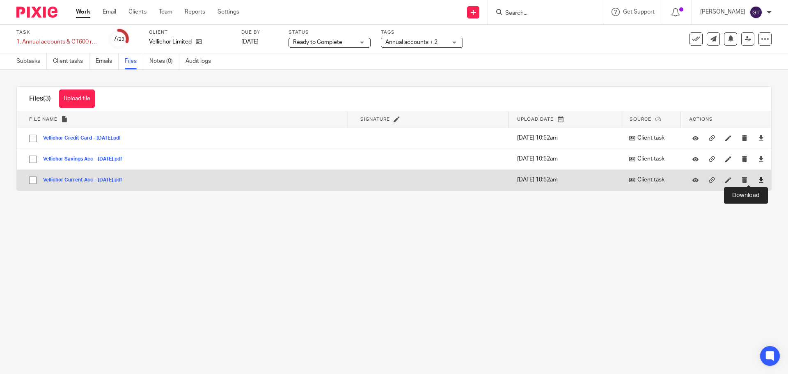
click at [758, 179] on icon at bounding box center [761, 180] width 6 height 6
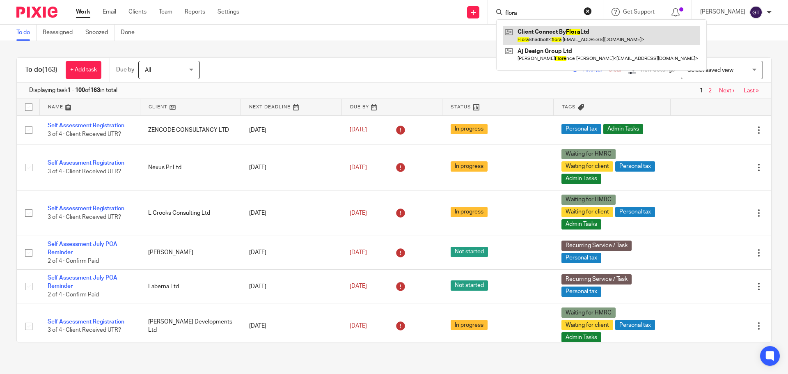
type input "flora"
click at [557, 41] on link at bounding box center [601, 35] width 197 height 19
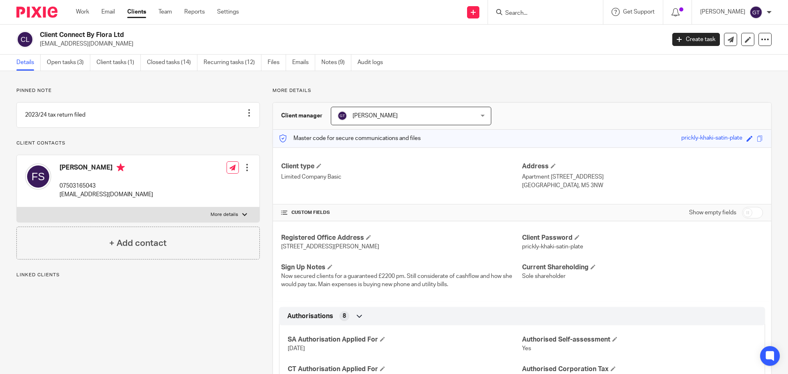
click at [225, 218] on p "More details" at bounding box center [224, 214] width 27 height 7
click at [17, 207] on input "More details" at bounding box center [16, 207] width 0 height 0
checkbox input "true"
